Goal: Task Accomplishment & Management: Complete application form

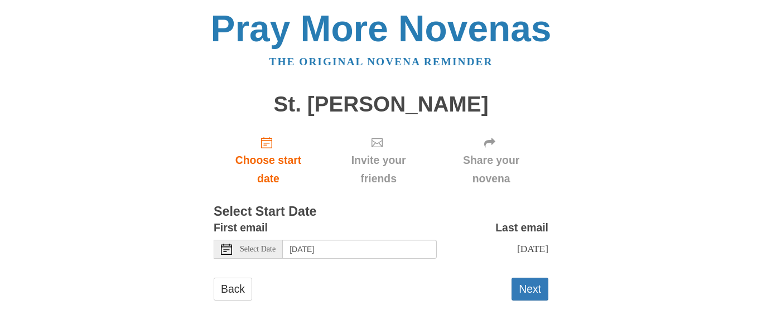
click at [262, 245] on span "Select Date" at bounding box center [258, 249] width 36 height 8
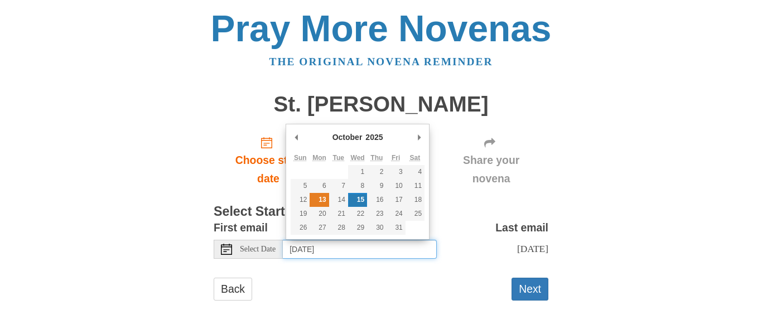
type input "[DATE]"
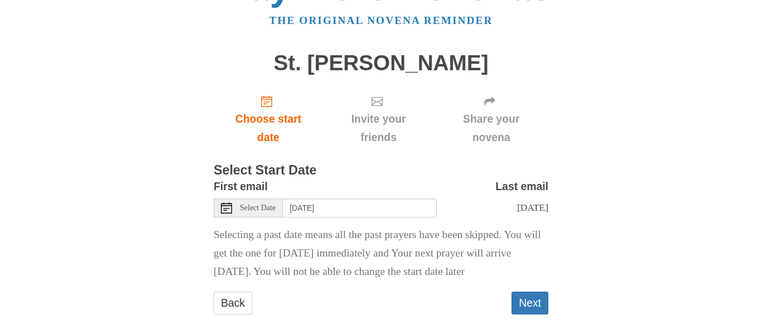
scroll to position [65, 0]
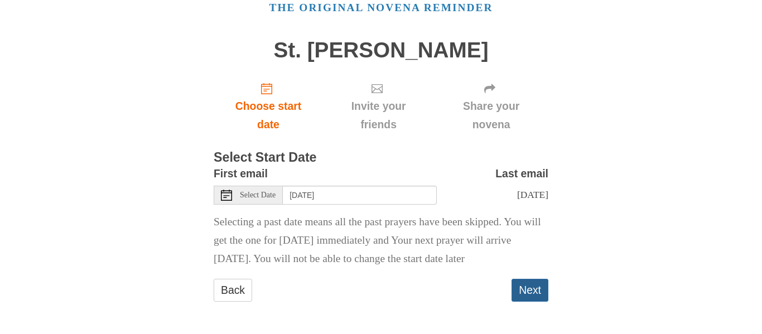
click at [531, 292] on button "Next" at bounding box center [529, 290] width 37 height 23
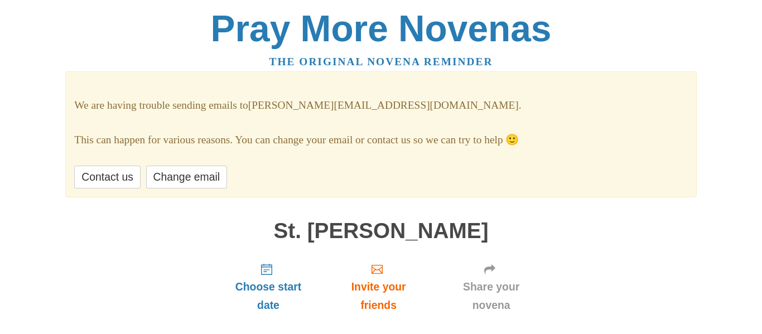
scroll to position [149, 0]
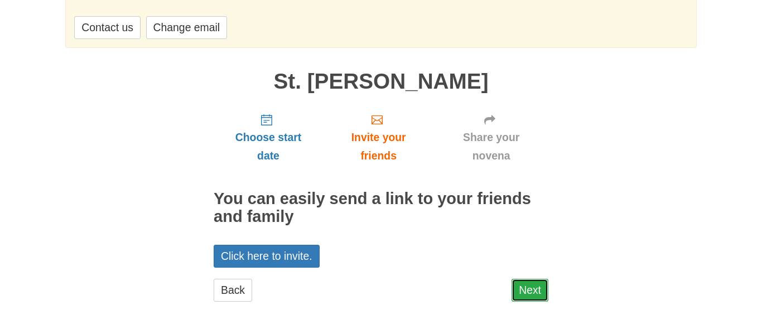
click at [538, 293] on link "Next" at bounding box center [529, 290] width 37 height 23
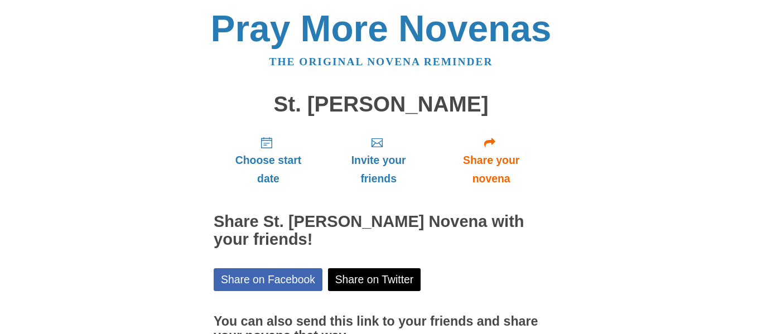
scroll to position [114, 0]
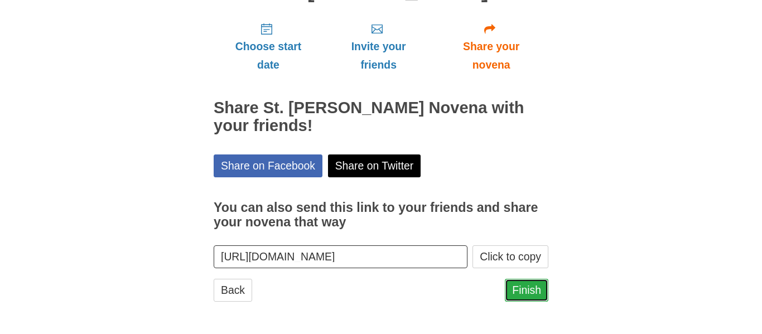
click at [527, 289] on link "Finish" at bounding box center [526, 290] width 43 height 23
